Goal: Book appointment/travel/reservation

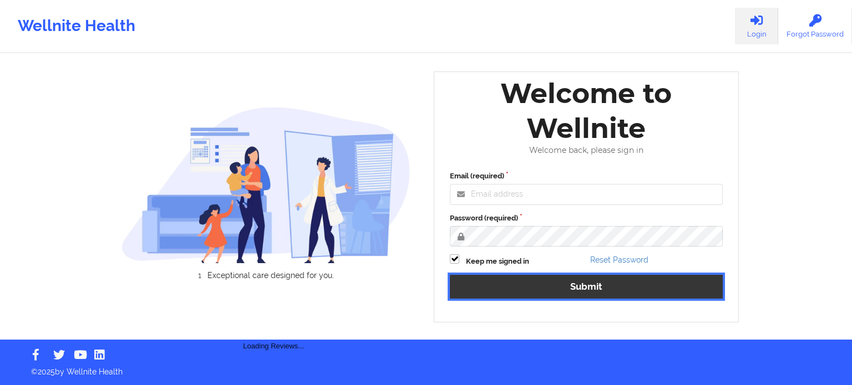
click at [544, 290] on div "Email (required) Password (required) Keep me signed in Reset Password Submit" at bounding box center [586, 239] width 288 height 152
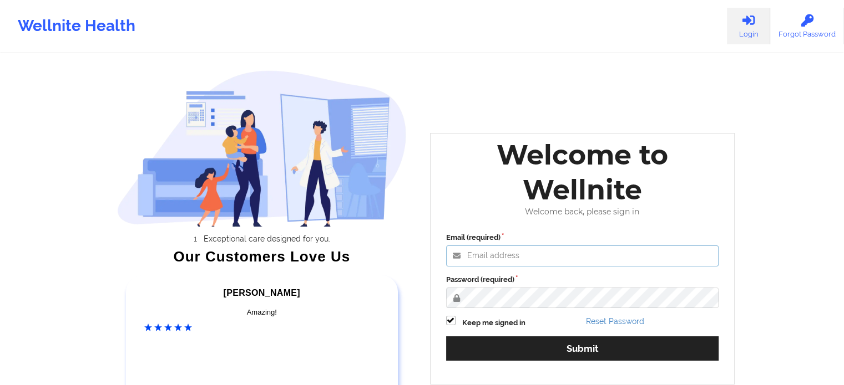
click at [537, 257] on input "Email (required)" at bounding box center [582, 256] width 273 height 21
type input "[PERSON_NAME][EMAIL_ADDRESS][PERSON_NAME][DOMAIN_NAME]"
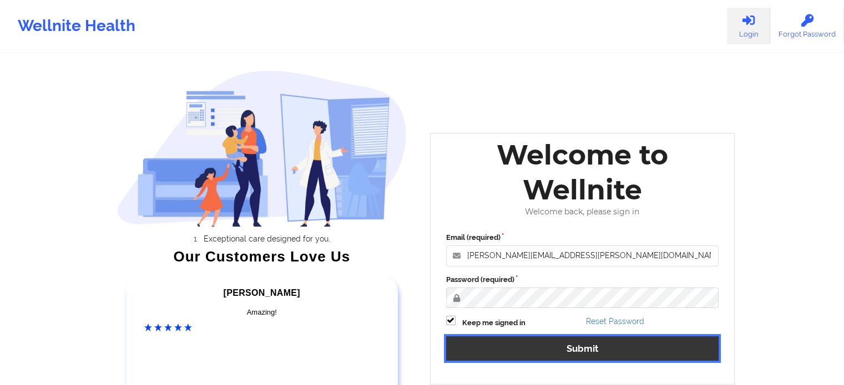
click at [566, 357] on button "Submit" at bounding box center [582, 349] width 273 height 24
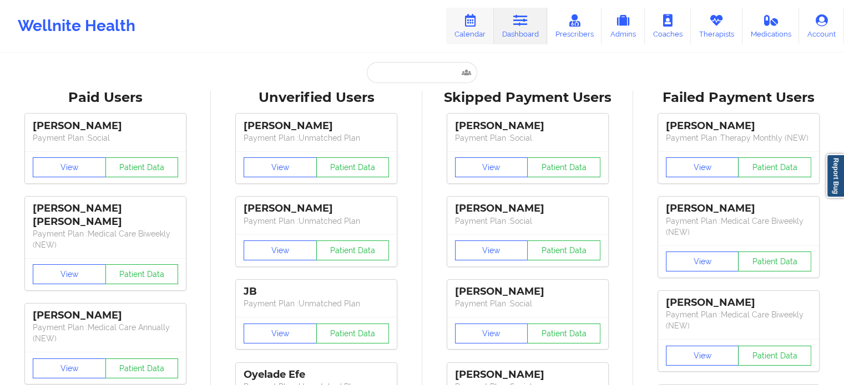
click at [484, 27] on link "Calendar" at bounding box center [470, 26] width 48 height 37
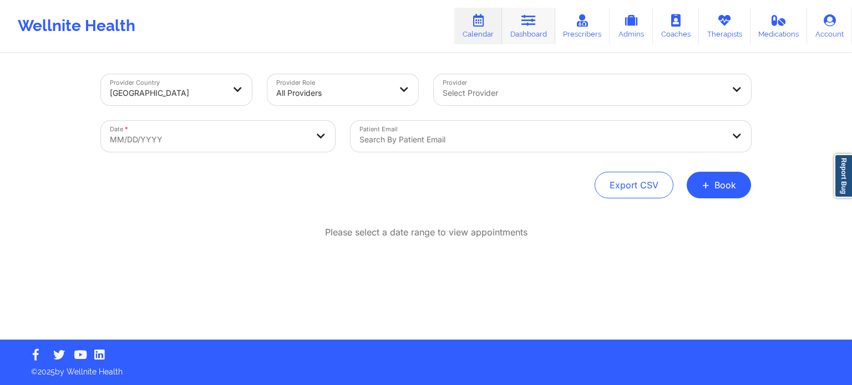
click at [530, 24] on icon at bounding box center [528, 20] width 14 height 12
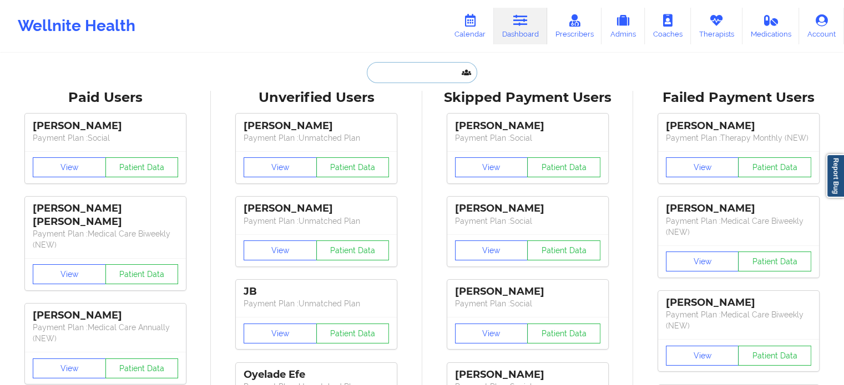
click at [436, 63] on input "text" at bounding box center [422, 72] width 110 height 21
paste input "[EMAIL_ADDRESS][DOMAIN_NAME]"
type input "[EMAIL_ADDRESS][DOMAIN_NAME]"
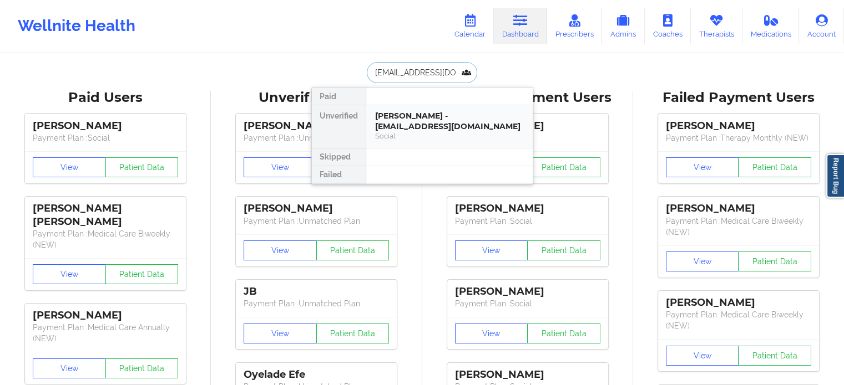
click at [433, 114] on div "[PERSON_NAME] - [EMAIL_ADDRESS][DOMAIN_NAME]" at bounding box center [449, 121] width 149 height 21
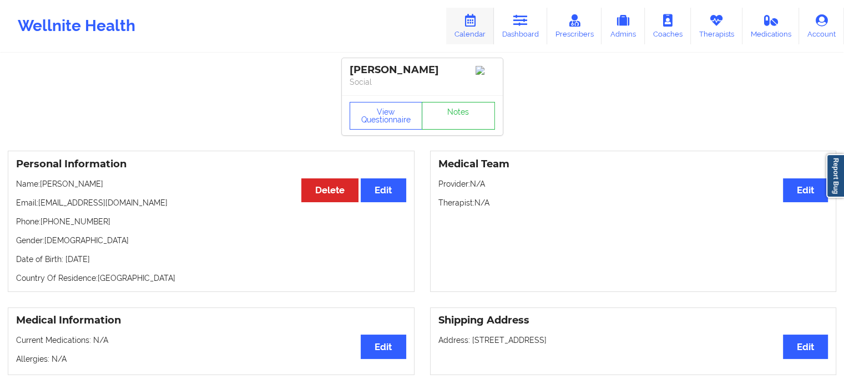
click at [484, 21] on link "Calendar" at bounding box center [470, 26] width 48 height 37
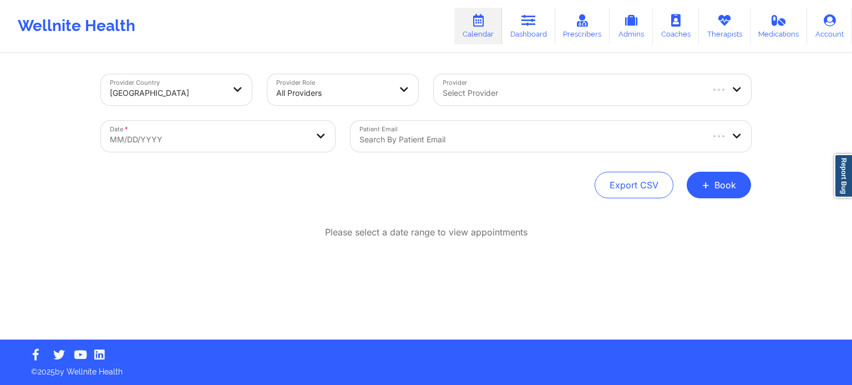
click at [520, 89] on div at bounding box center [572, 93] width 258 height 13
type input "zap"
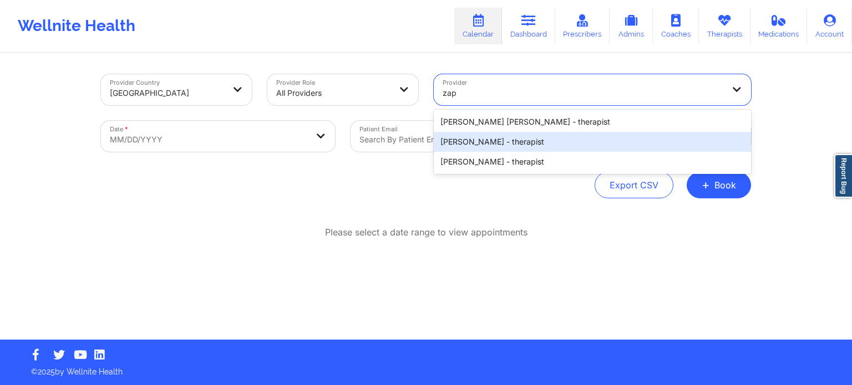
click at [504, 140] on div "[PERSON_NAME] - therapist" at bounding box center [592, 142] width 317 height 20
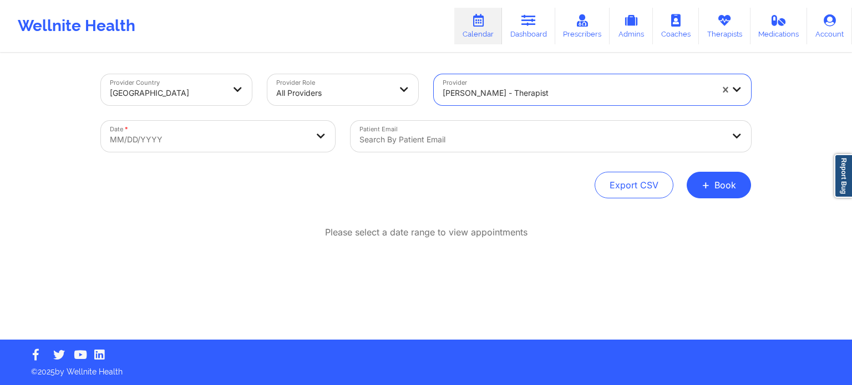
select select "2025-8"
select select "2025-9"
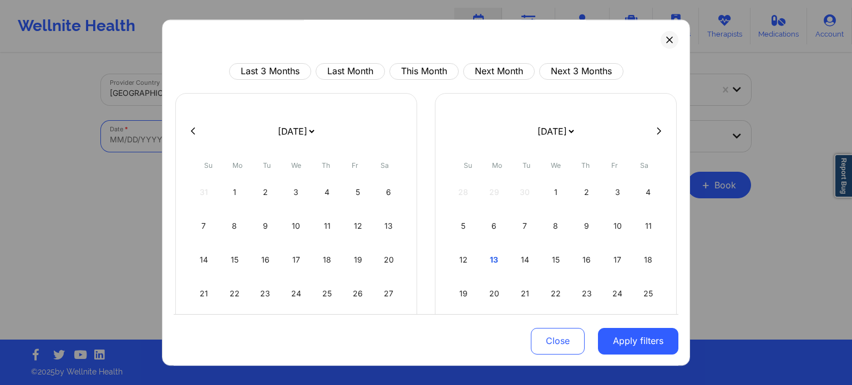
click at [234, 138] on body "Wellnite Health Calendar Dashboard Prescribers Admins Coaches Therapists Medica…" at bounding box center [426, 192] width 852 height 385
click at [548, 262] on div "15" at bounding box center [556, 260] width 28 height 31
select select "2025-9"
select select "2025-10"
select select "2025-9"
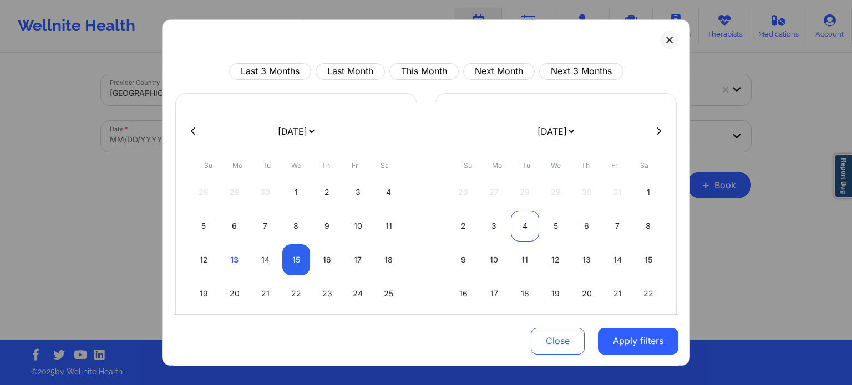
select select "2025-10"
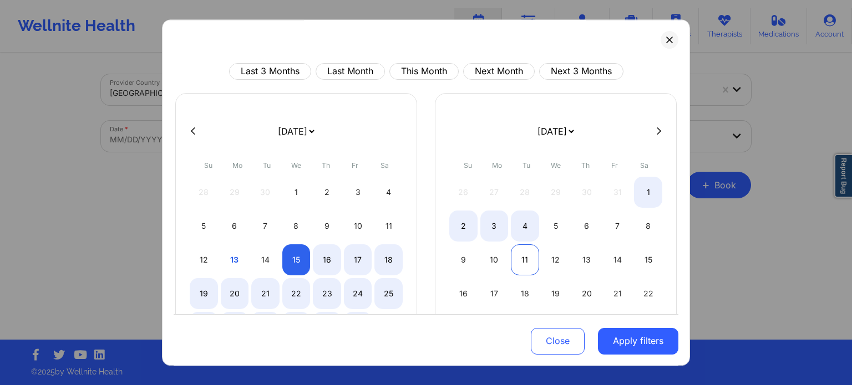
select select "2025-9"
select select "2025-10"
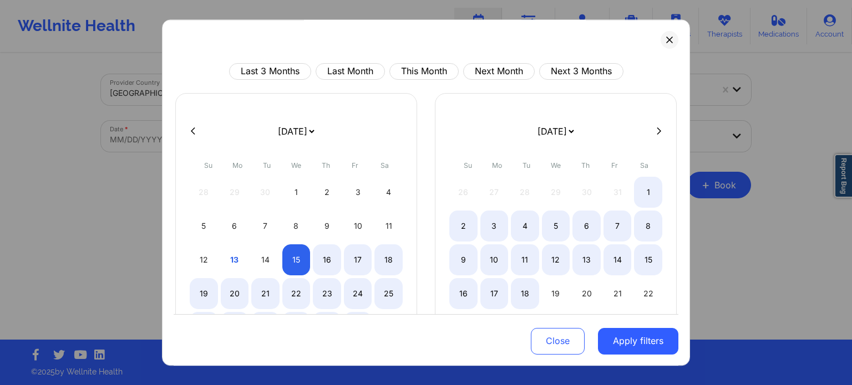
select select "2025-9"
select select "2025-10"
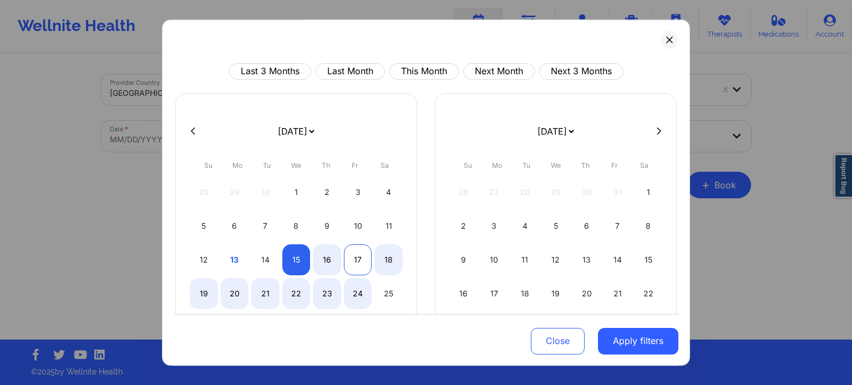
select select "2025-9"
select select "2025-10"
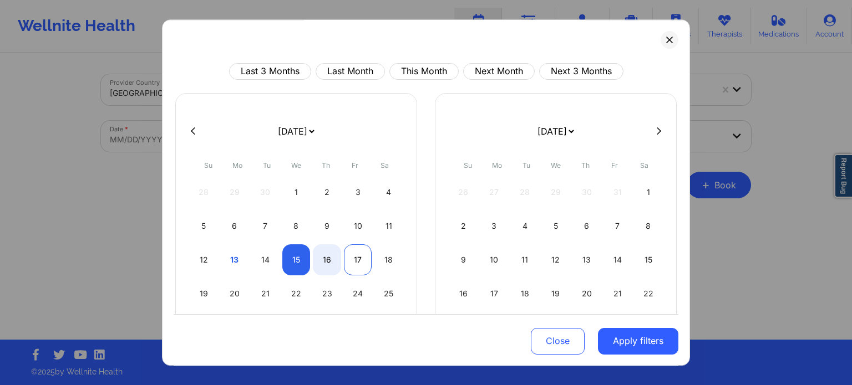
click at [366, 265] on div "17" at bounding box center [358, 260] width 28 height 31
select select "2025-9"
select select "2025-10"
click at [661, 35] on button at bounding box center [670, 40] width 18 height 18
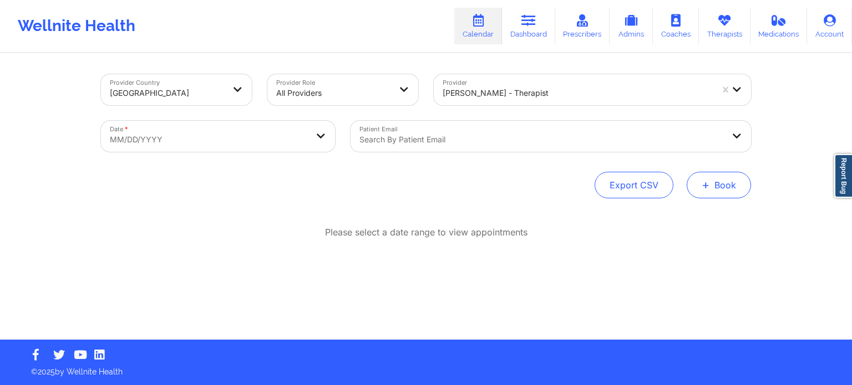
click at [704, 188] on span "+" at bounding box center [706, 185] width 8 height 6
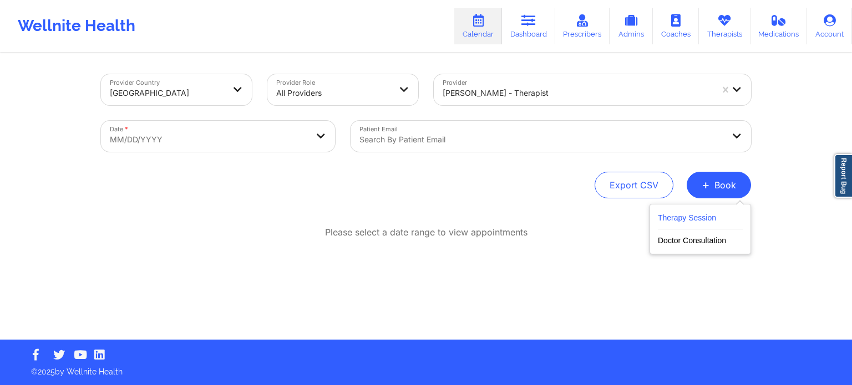
click at [674, 217] on button "Therapy Session" at bounding box center [700, 220] width 85 height 18
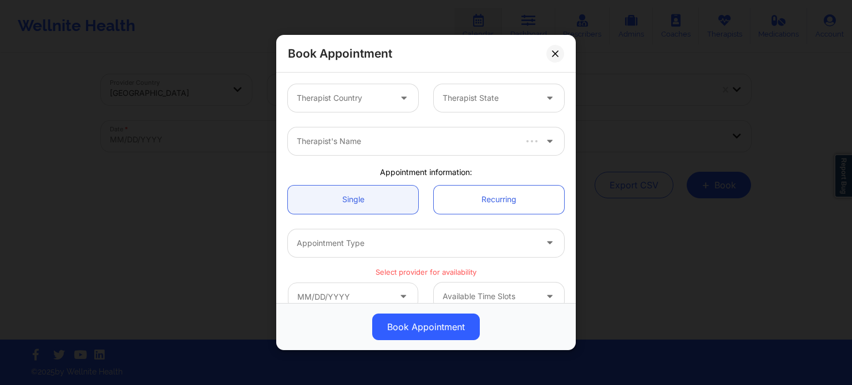
click at [347, 106] on div "Therapist Country" at bounding box center [340, 98] width 104 height 28
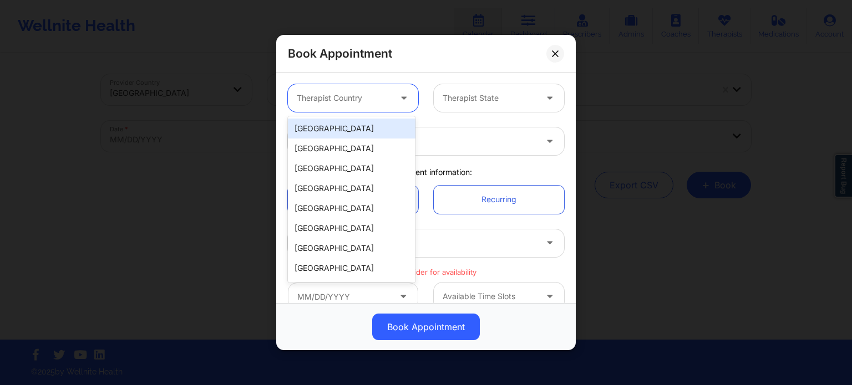
click at [352, 126] on div "[GEOGRAPHIC_DATA]" at bounding box center [352, 129] width 128 height 20
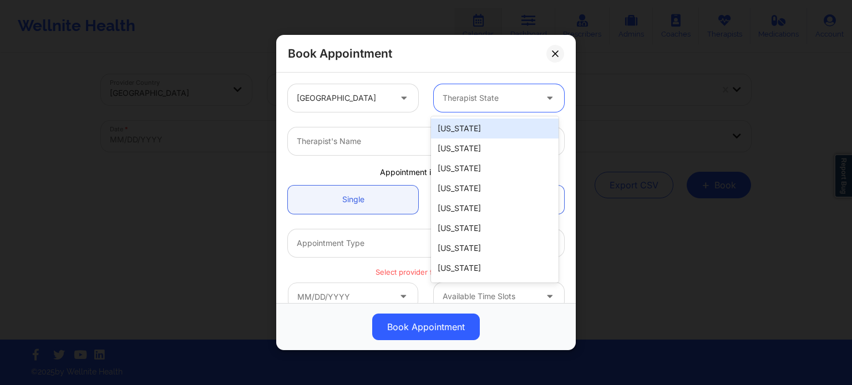
click at [471, 104] on div at bounding box center [490, 98] width 94 height 13
type input "f"
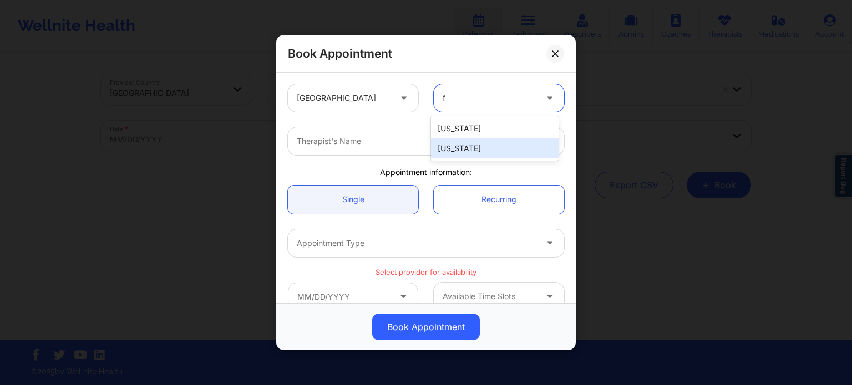
click at [459, 144] on div "[US_STATE]" at bounding box center [495, 149] width 128 height 20
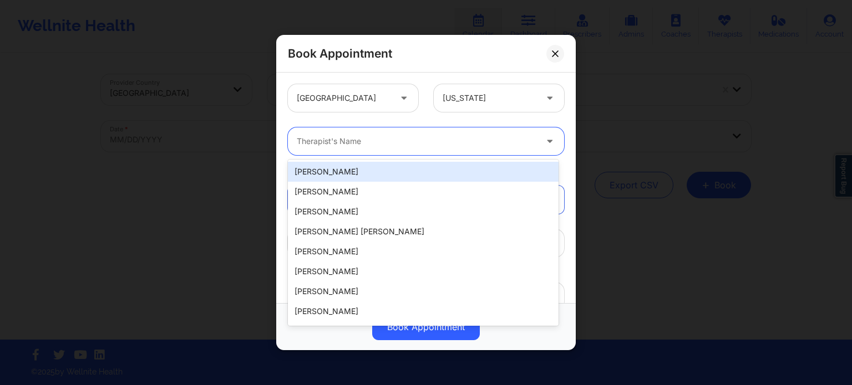
click at [415, 144] on div at bounding box center [417, 141] width 240 height 13
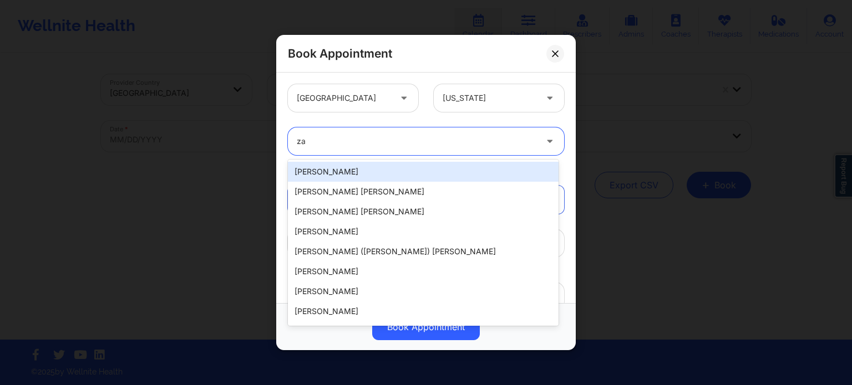
type input "zap"
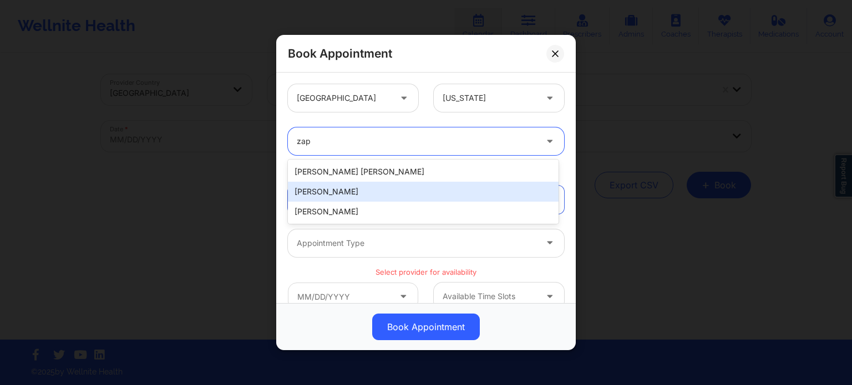
click at [373, 190] on div "[PERSON_NAME]" at bounding box center [423, 192] width 271 height 20
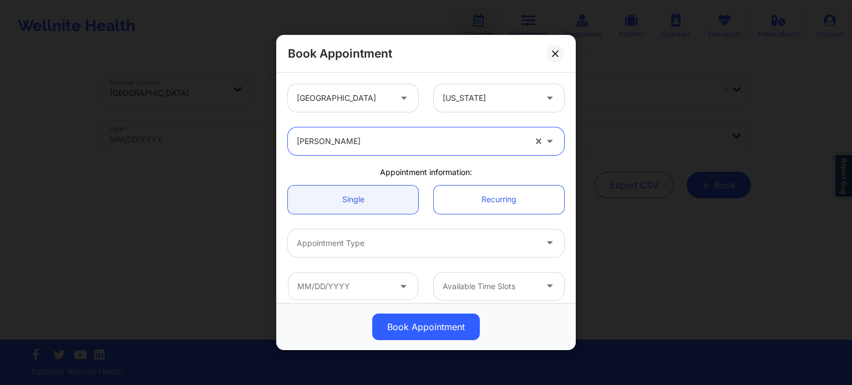
click at [370, 237] on div at bounding box center [417, 243] width 240 height 13
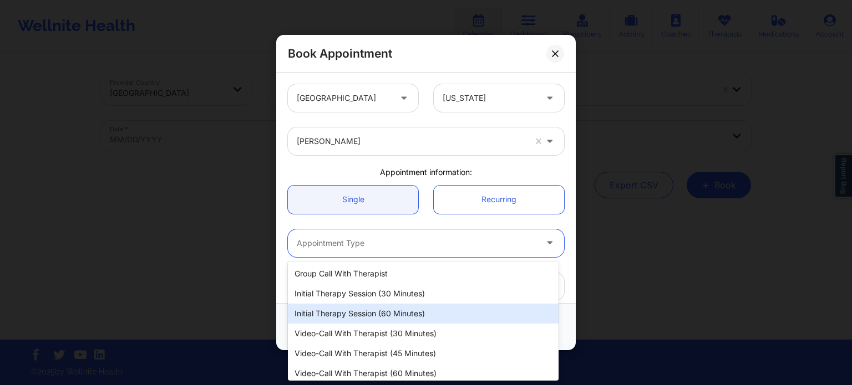
click at [364, 310] on div "Initial Therapy Session (60 minutes)" at bounding box center [423, 314] width 271 height 20
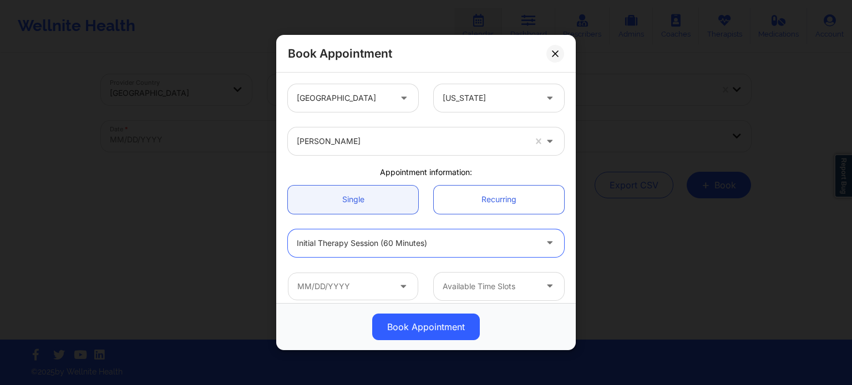
scroll to position [111, 0]
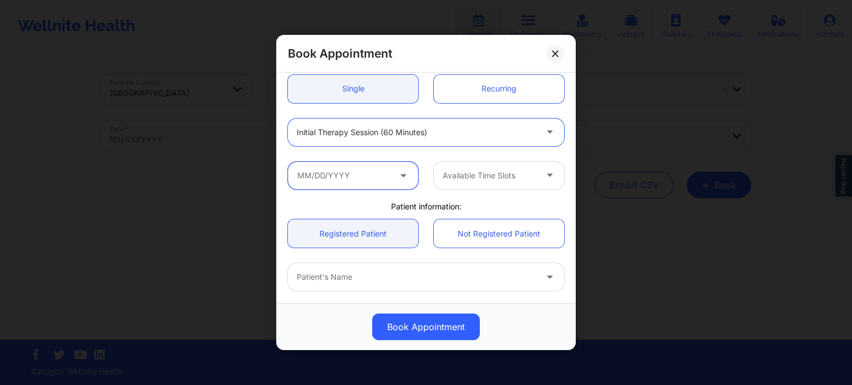
click at [370, 177] on input "text" at bounding box center [353, 176] width 130 height 28
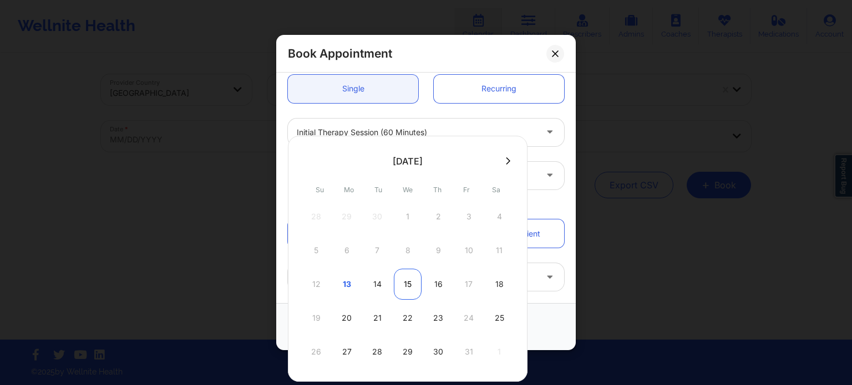
click at [408, 288] on div "15" at bounding box center [408, 284] width 28 height 31
type input "[DATE]"
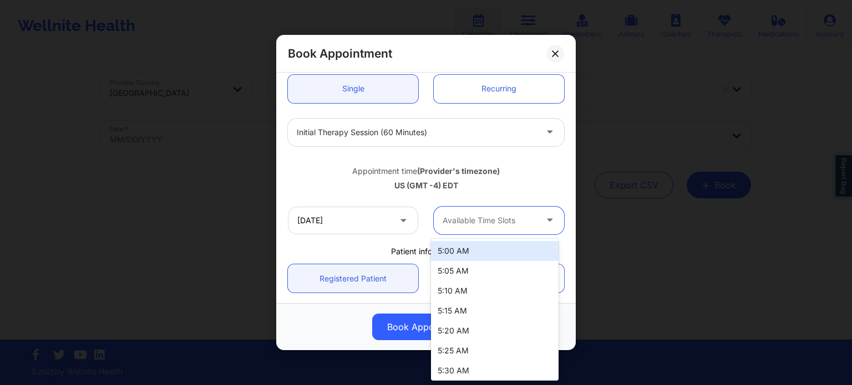
click at [478, 218] on div at bounding box center [490, 220] width 94 height 13
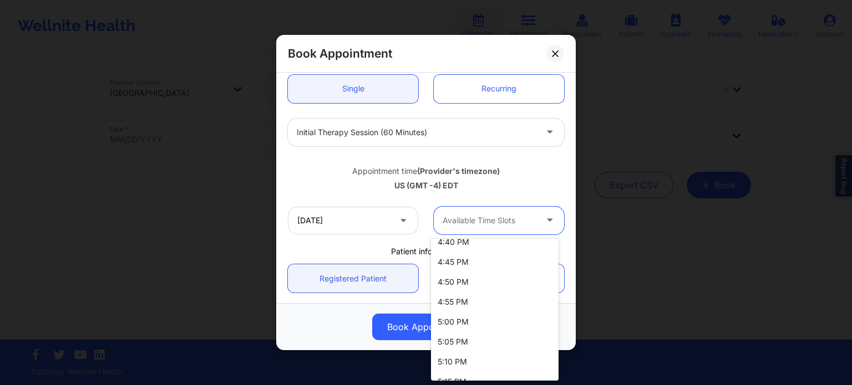
scroll to position [1886, 0]
click at [536, 181] on div "US (GMT -4) EDT" at bounding box center [426, 185] width 276 height 11
